Goal: Task Accomplishment & Management: Use online tool/utility

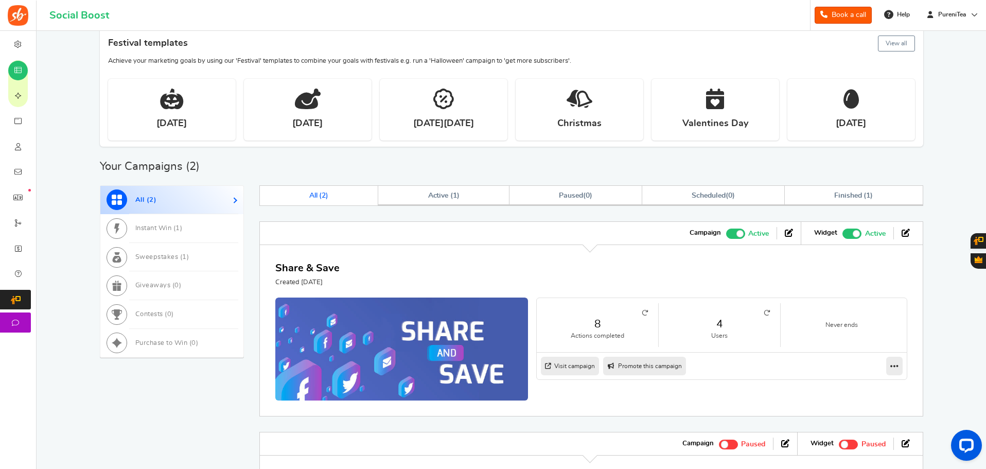
scroll to position [360, 0]
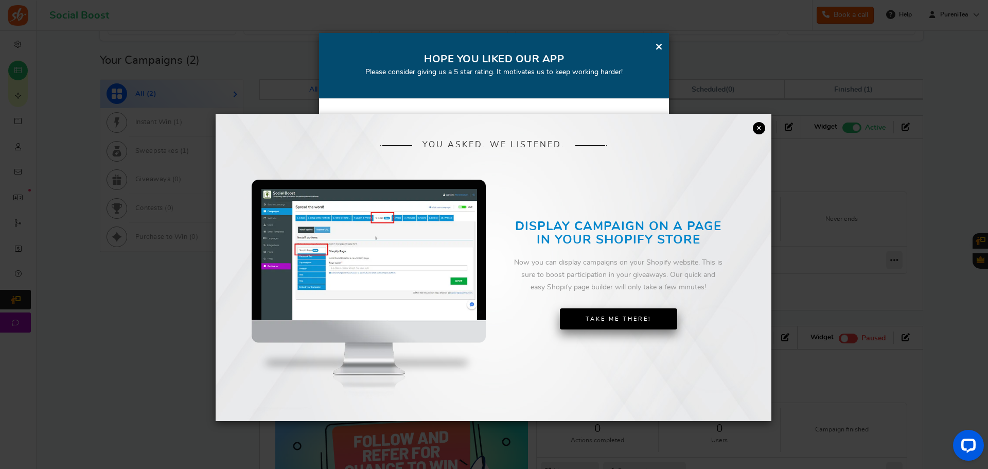
click at [612, 326] on link "Take Me There!" at bounding box center [618, 319] width 117 height 22
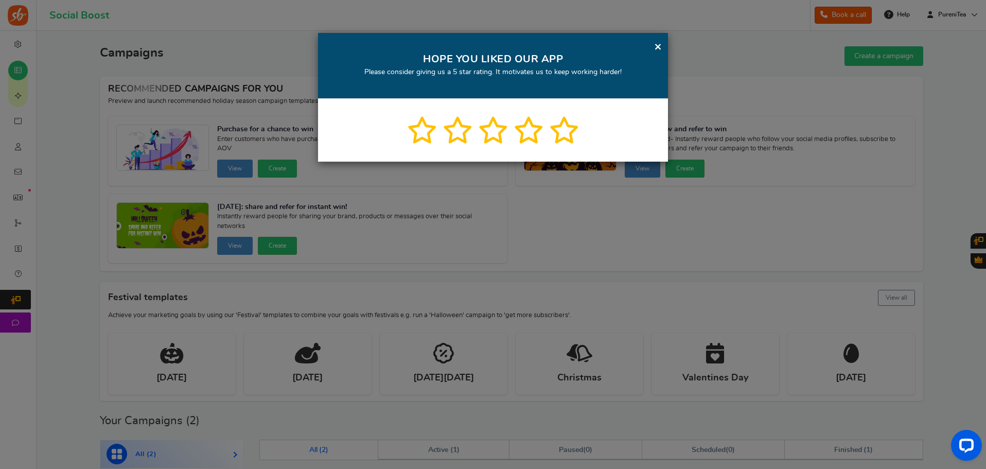
click at [653, 47] on div "× HOPE YOU LIKED OUR APP Please consider giving us a 5 star rating. It motivate…" at bounding box center [493, 66] width 350 height 66
click at [660, 47] on link "×" at bounding box center [658, 46] width 8 height 13
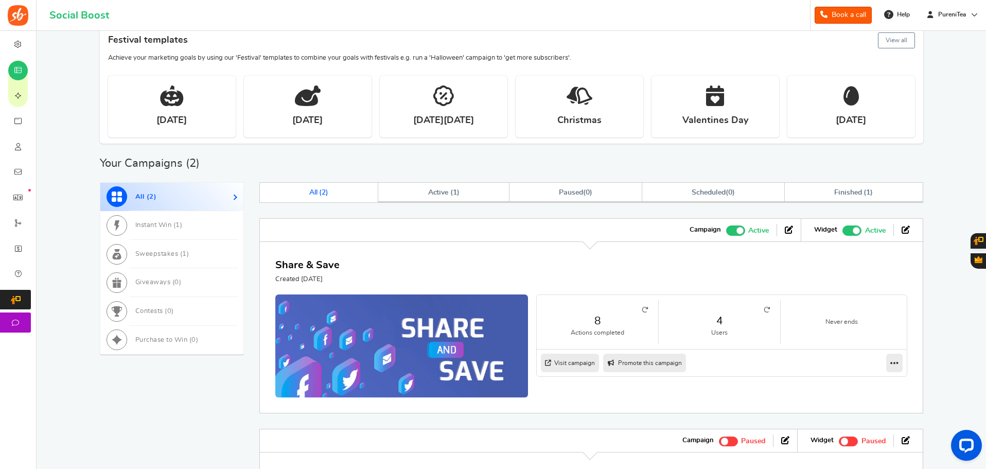
scroll to position [411, 0]
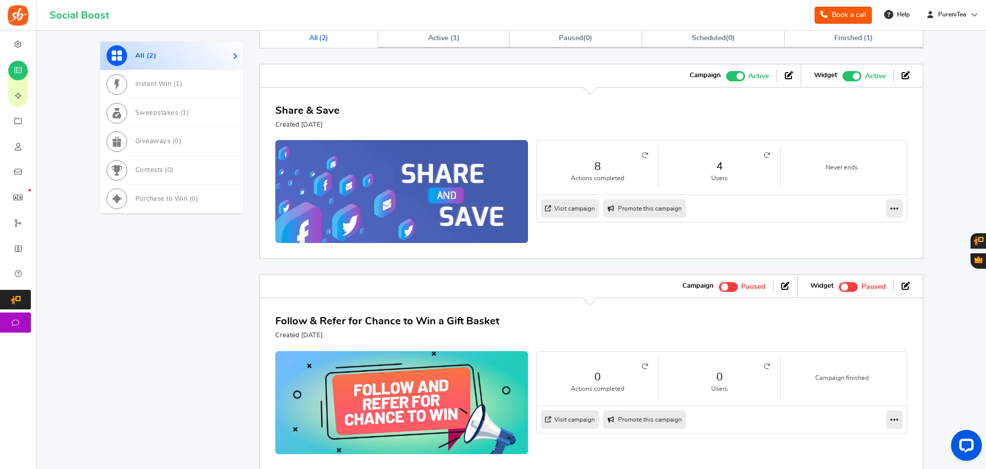
click at [571, 209] on link "Visit campaign" at bounding box center [570, 208] width 58 height 19
click at [585, 205] on link "Visit campaign" at bounding box center [570, 208] width 58 height 19
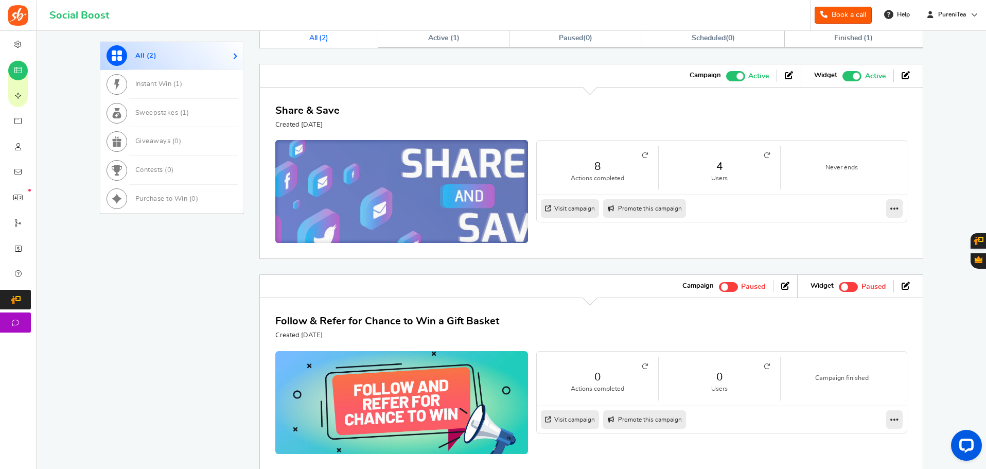
click at [464, 187] on img at bounding box center [401, 194] width 379 height 162
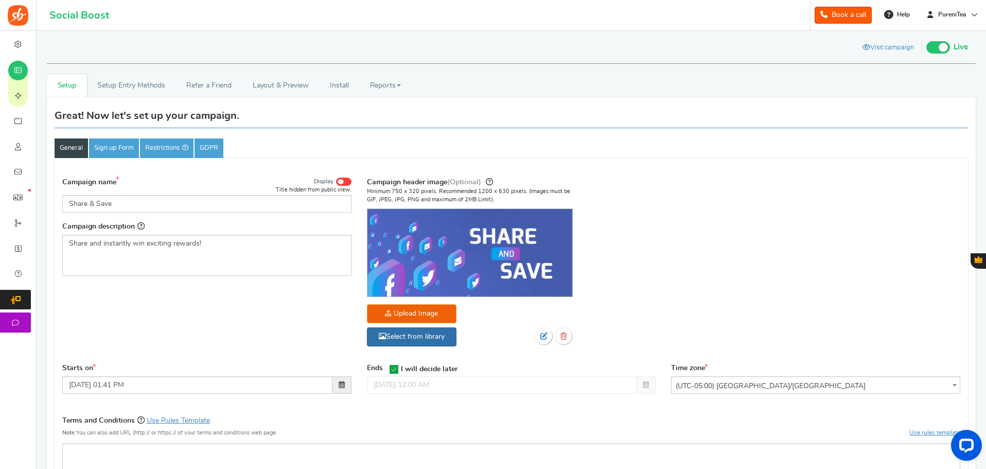
click at [432, 335] on link "Select from library" at bounding box center [412, 336] width 90 height 19
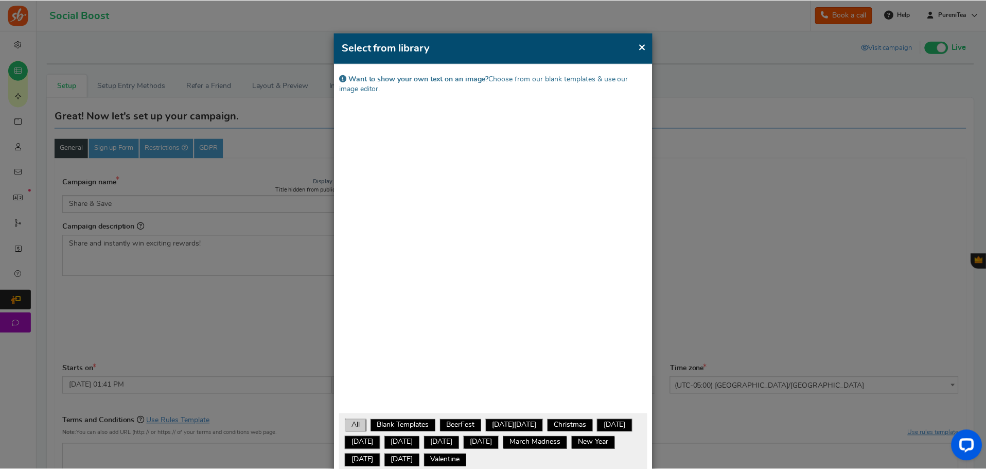
scroll to position [154, 0]
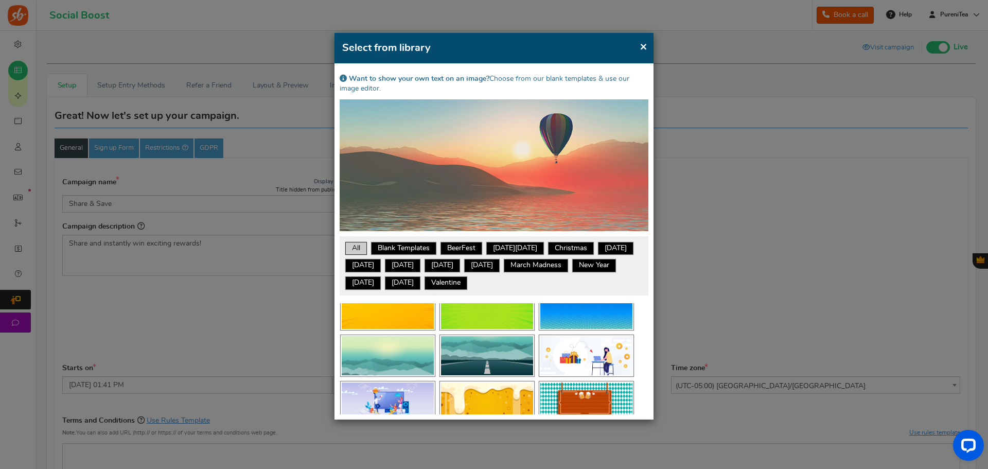
click at [641, 45] on span "×" at bounding box center [643, 46] width 8 height 13
